Goal: Transaction & Acquisition: Subscribe to service/newsletter

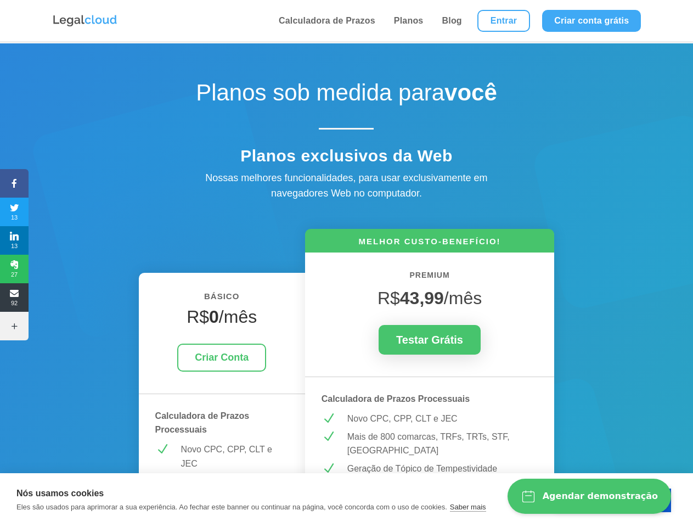
click at [14, 183] on icon at bounding box center [14, 183] width 29 height 9
click at [14, 212] on span "13" at bounding box center [14, 212] width 29 height 18
click at [14, 240] on span "13" at bounding box center [14, 241] width 29 height 18
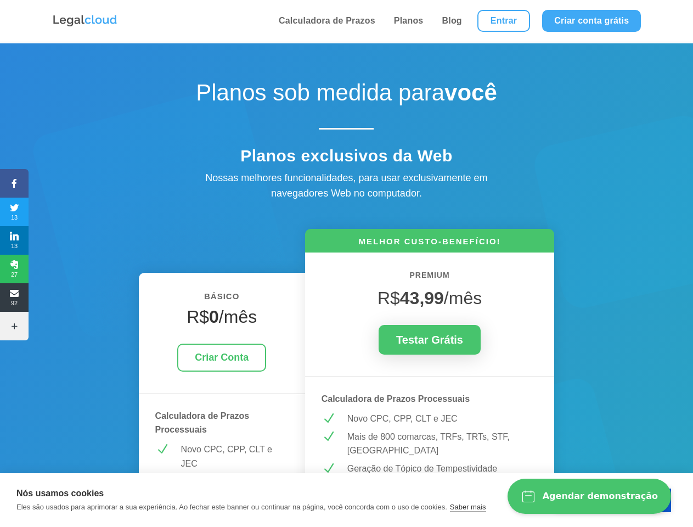
click at [14, 269] on span "27" at bounding box center [14, 269] width 29 height 18
click at [14, 297] on span "92" at bounding box center [14, 298] width 29 height 18
click at [14, 326] on icon at bounding box center [14, 325] width 29 height 9
